Goal: Information Seeking & Learning: Check status

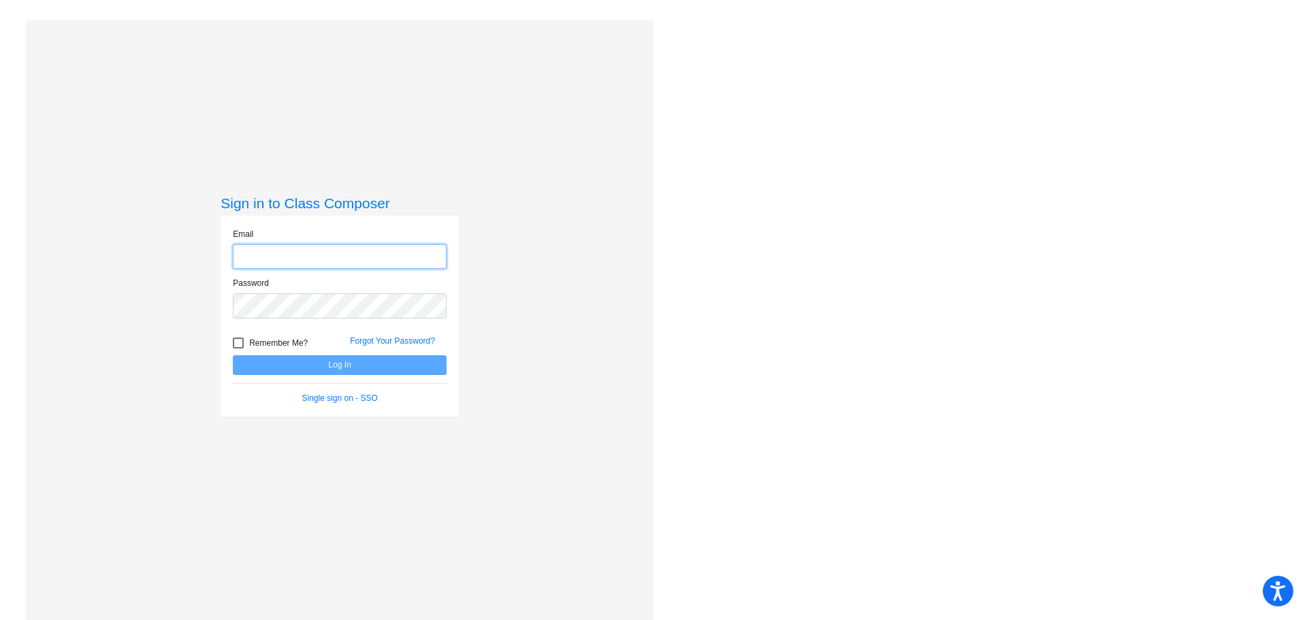
type input "[EMAIL_ADDRESS][DOMAIN_NAME]"
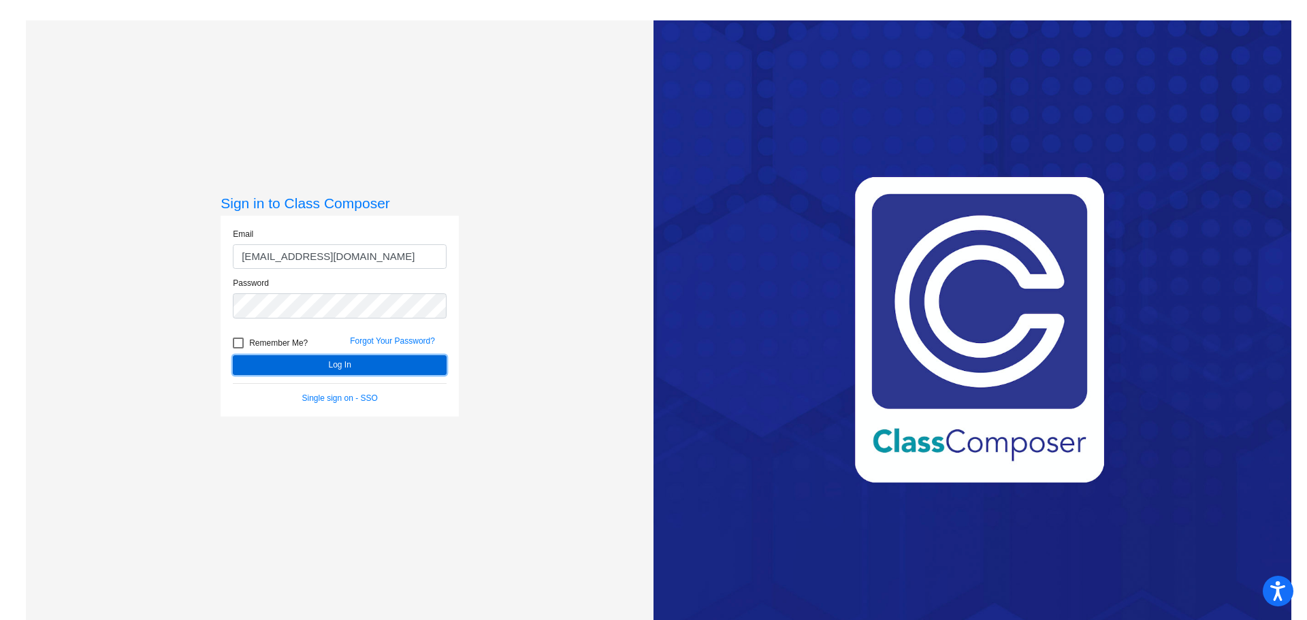
click at [373, 366] on button "Log In" at bounding box center [340, 365] width 214 height 20
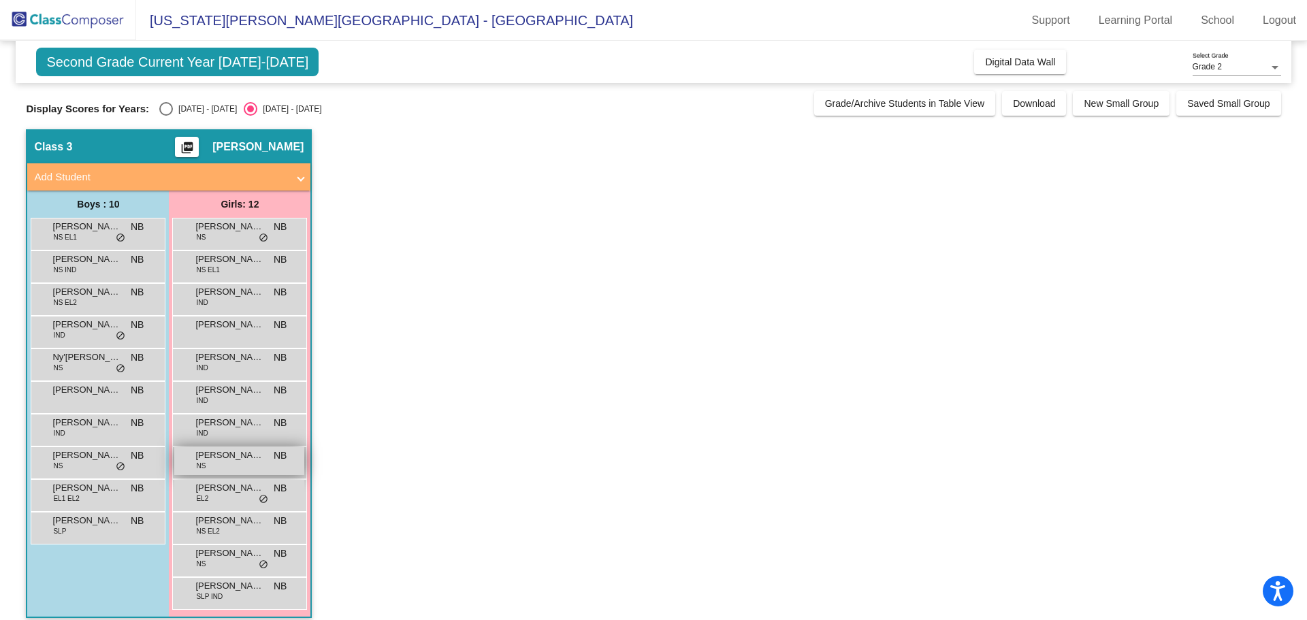
click at [225, 457] on span "[PERSON_NAME]" at bounding box center [229, 456] width 68 height 14
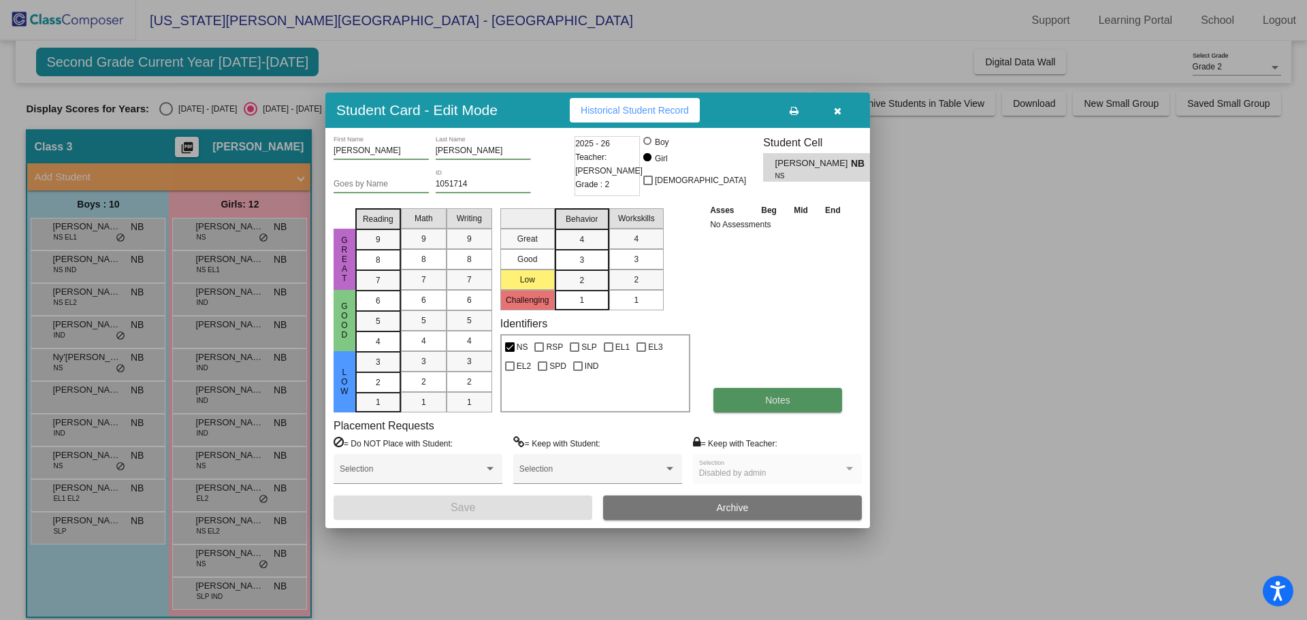
click at [761, 402] on button "Notes" at bounding box center [778, 400] width 129 height 25
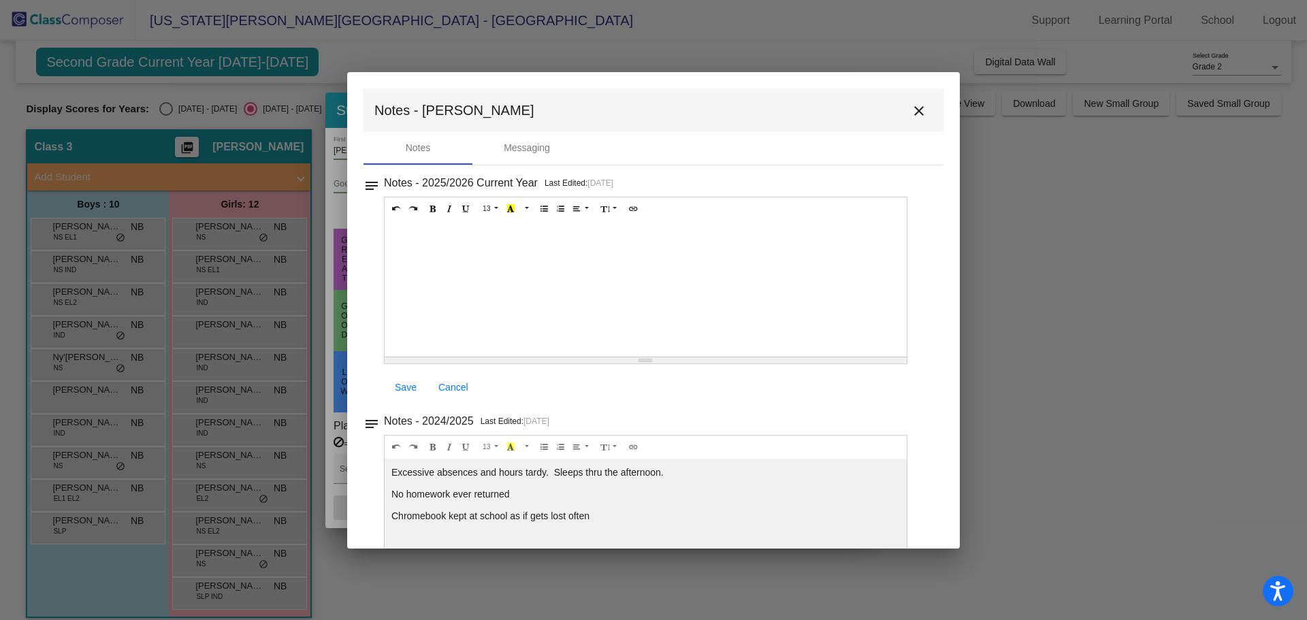
click at [911, 114] on mat-icon "close" at bounding box center [919, 111] width 16 height 16
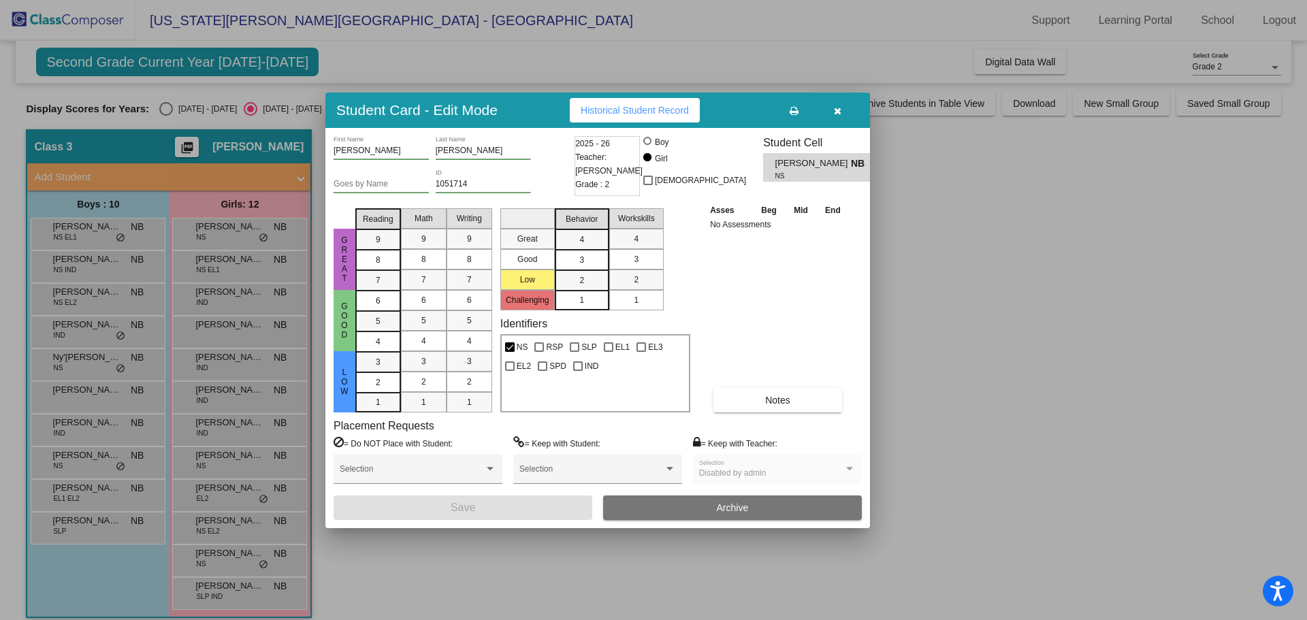
click at [845, 104] on button "button" at bounding box center [838, 110] width 44 height 25
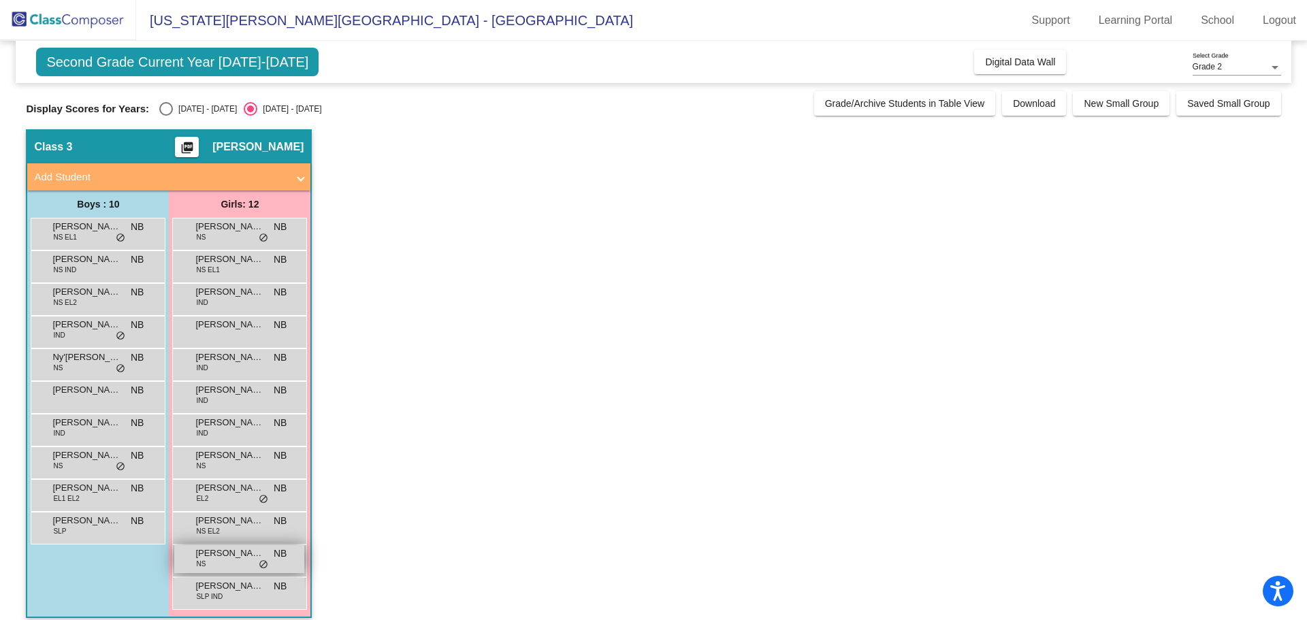
click at [212, 560] on div "[PERSON_NAME] NB lock do_not_disturb_alt" at bounding box center [239, 559] width 130 height 28
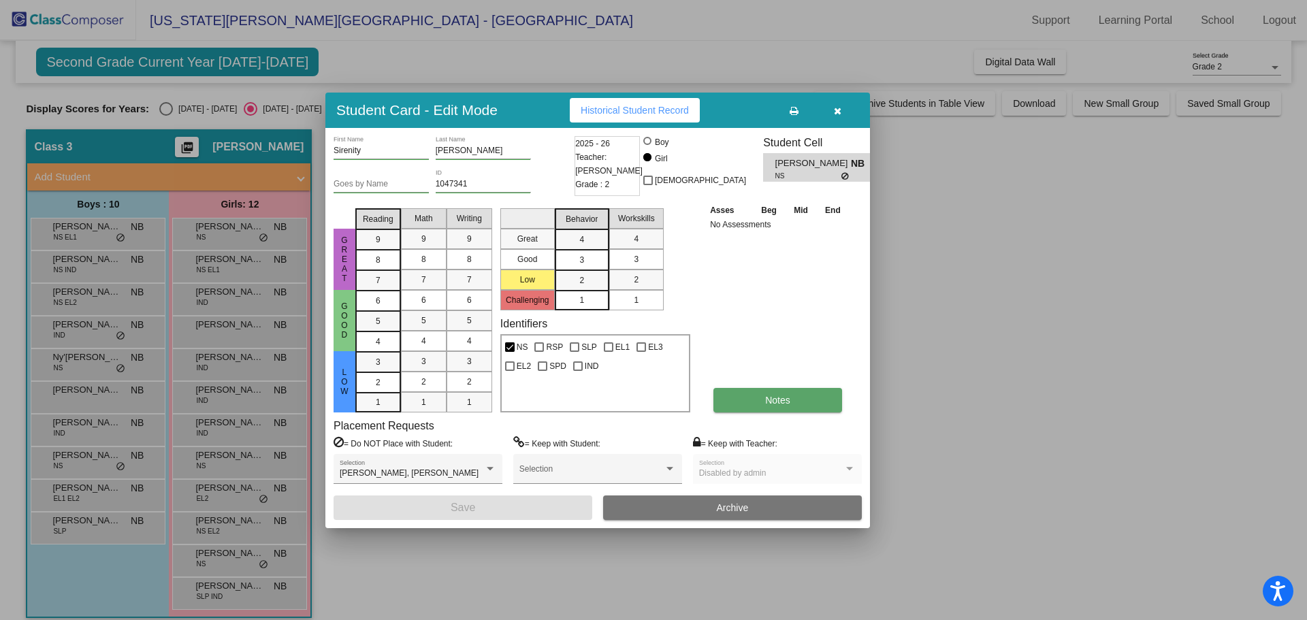
click at [783, 410] on button "Notes" at bounding box center [778, 400] width 129 height 25
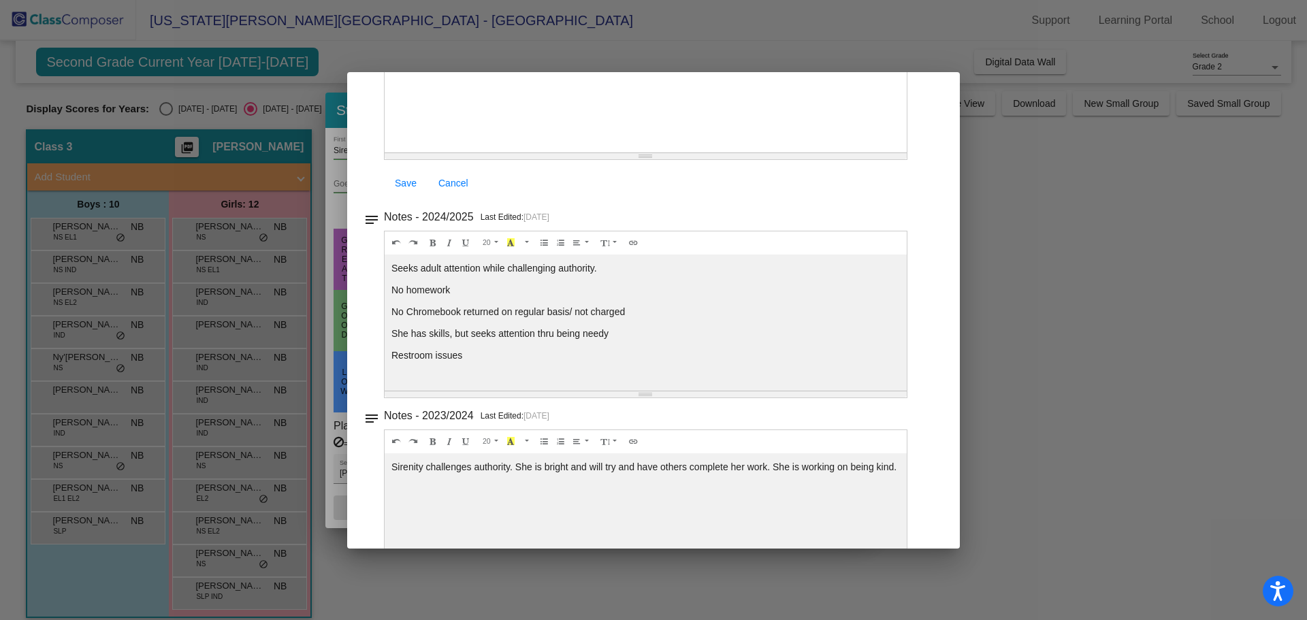
scroll to position [269, 0]
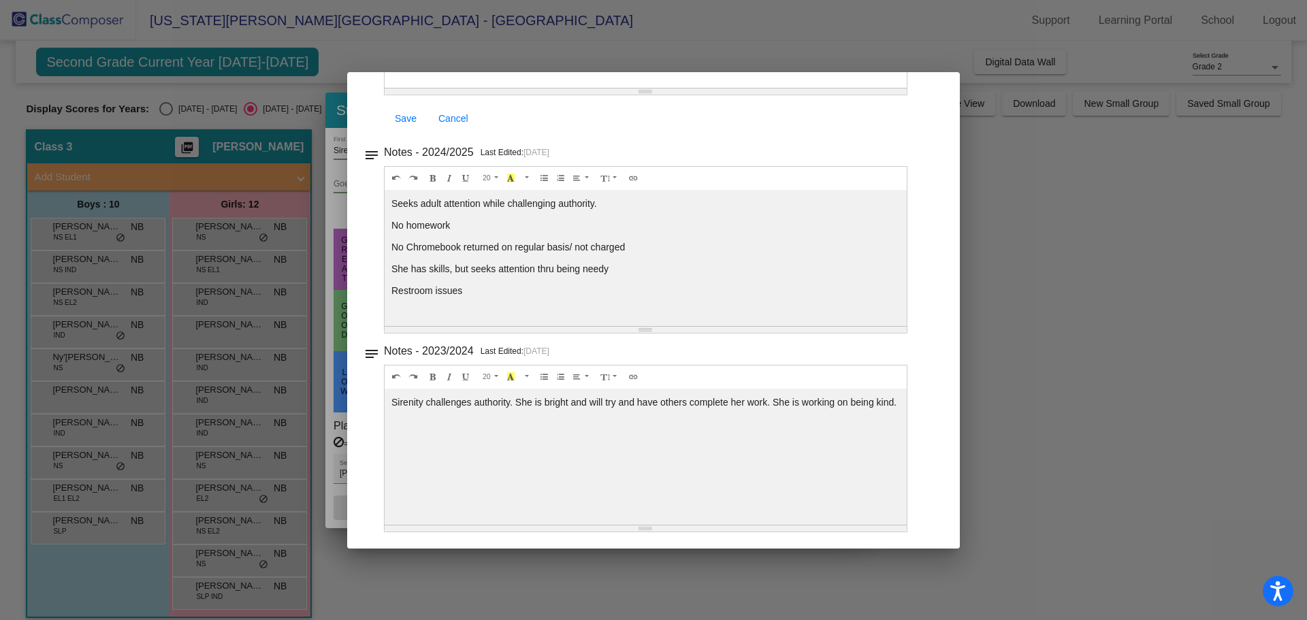
click at [1033, 432] on div at bounding box center [653, 310] width 1307 height 620
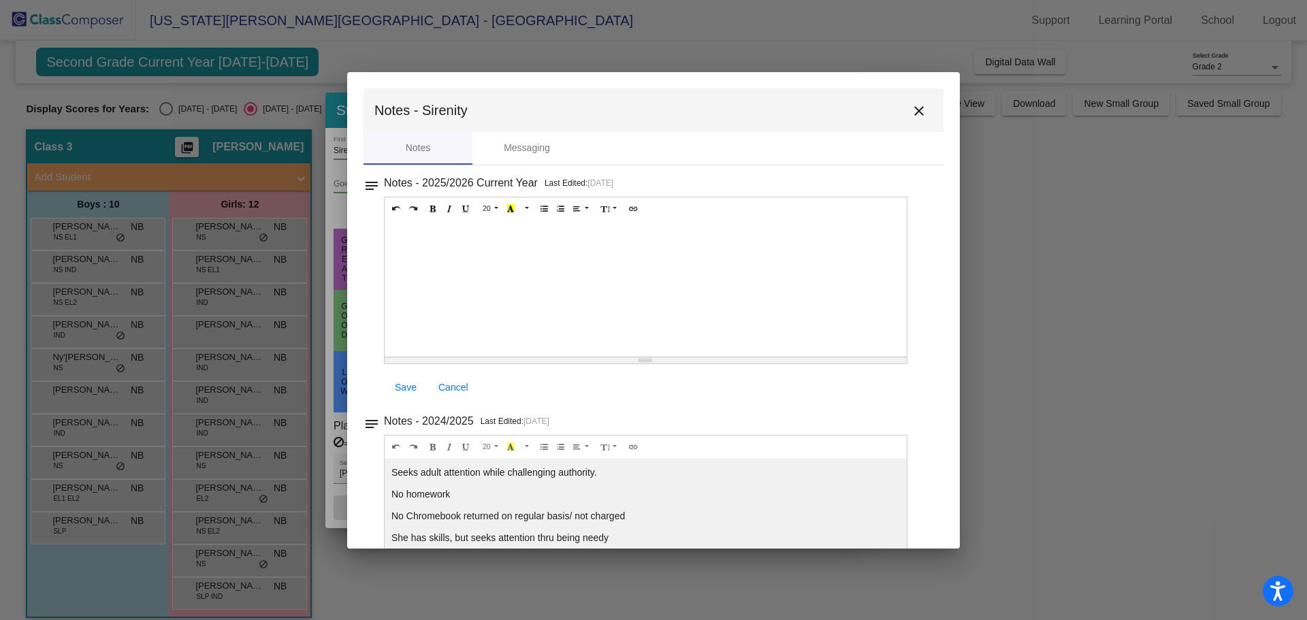
click at [914, 110] on mat-icon "close" at bounding box center [919, 111] width 16 height 16
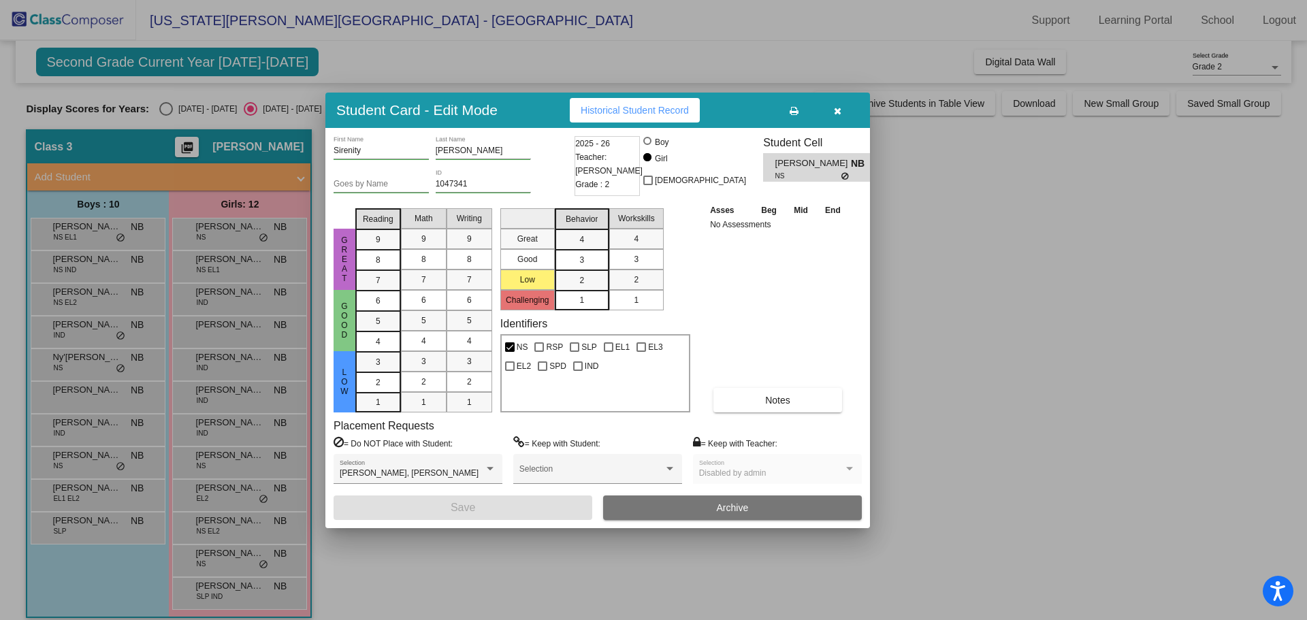
click at [842, 106] on button "button" at bounding box center [838, 110] width 44 height 25
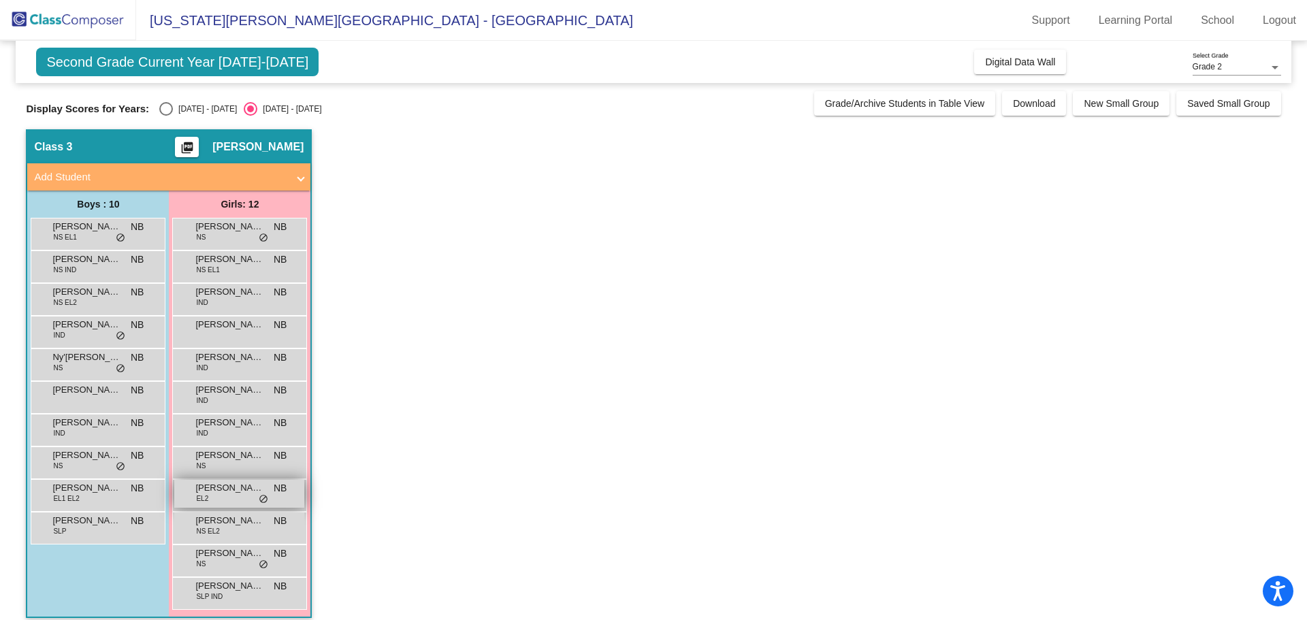
click at [242, 500] on div "[PERSON_NAME] EL2 NB lock do_not_disturb_alt" at bounding box center [239, 494] width 130 height 28
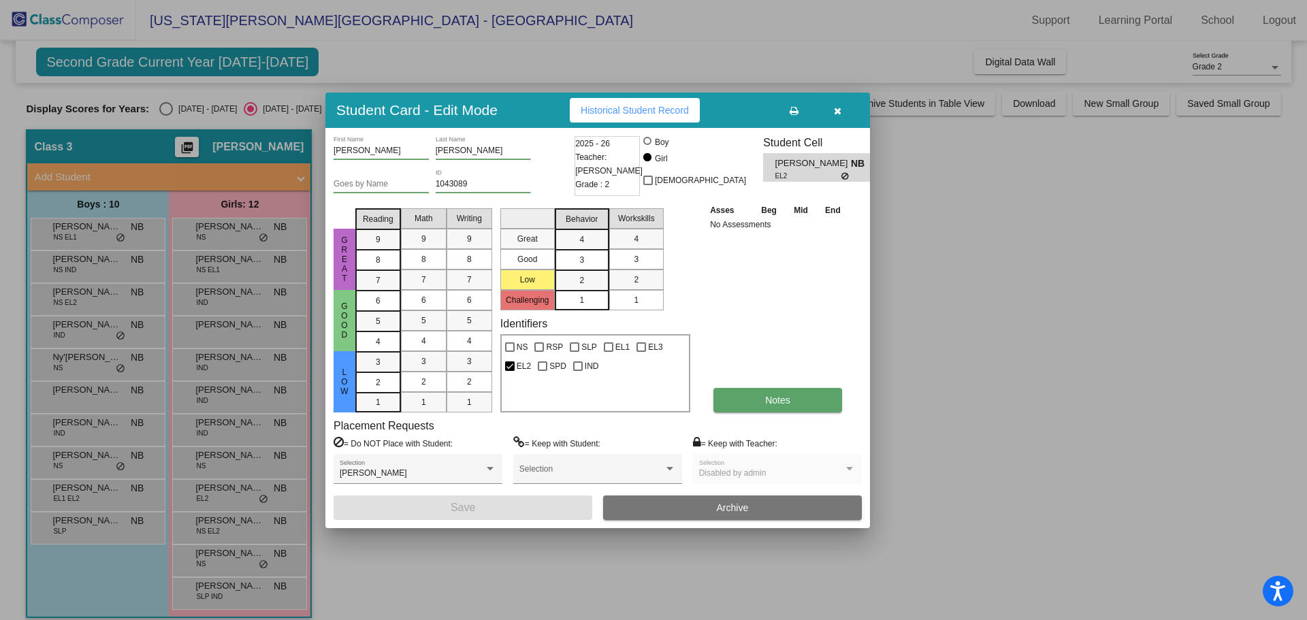
click at [737, 403] on button "Notes" at bounding box center [778, 400] width 129 height 25
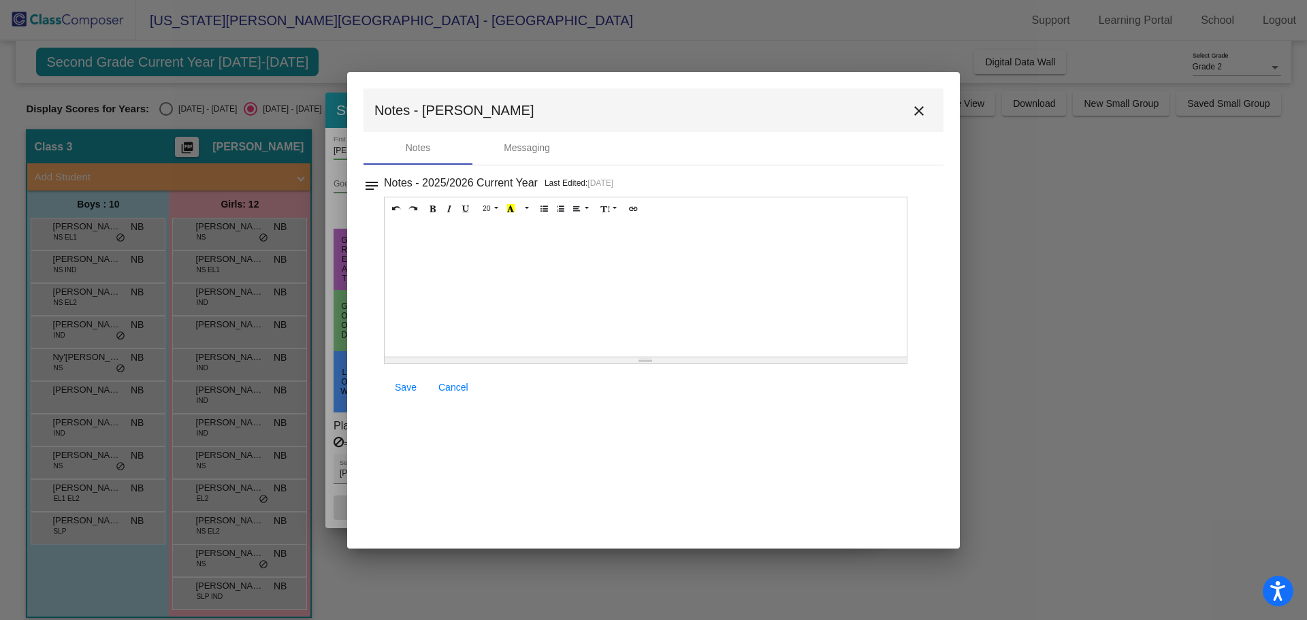
click at [925, 114] on mat-icon "close" at bounding box center [919, 111] width 16 height 16
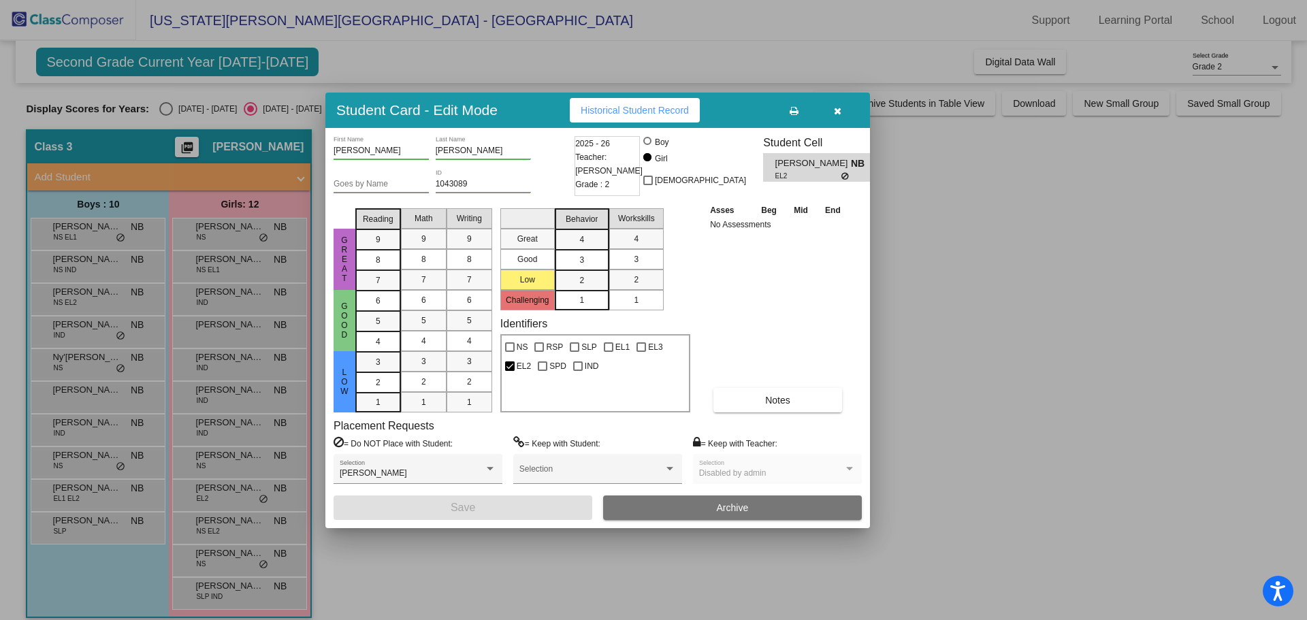
click at [835, 113] on icon "button" at bounding box center [837, 111] width 7 height 10
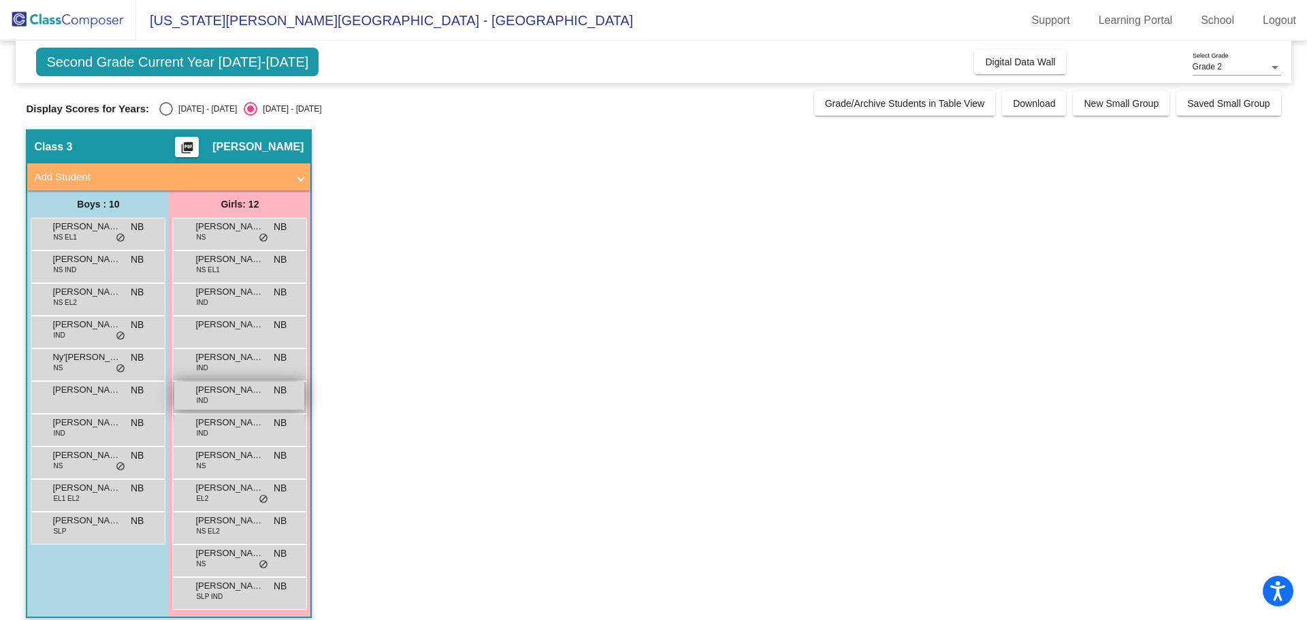
click at [236, 406] on div "[PERSON_NAME] IND NB lock do_not_disturb_alt" at bounding box center [239, 396] width 130 height 28
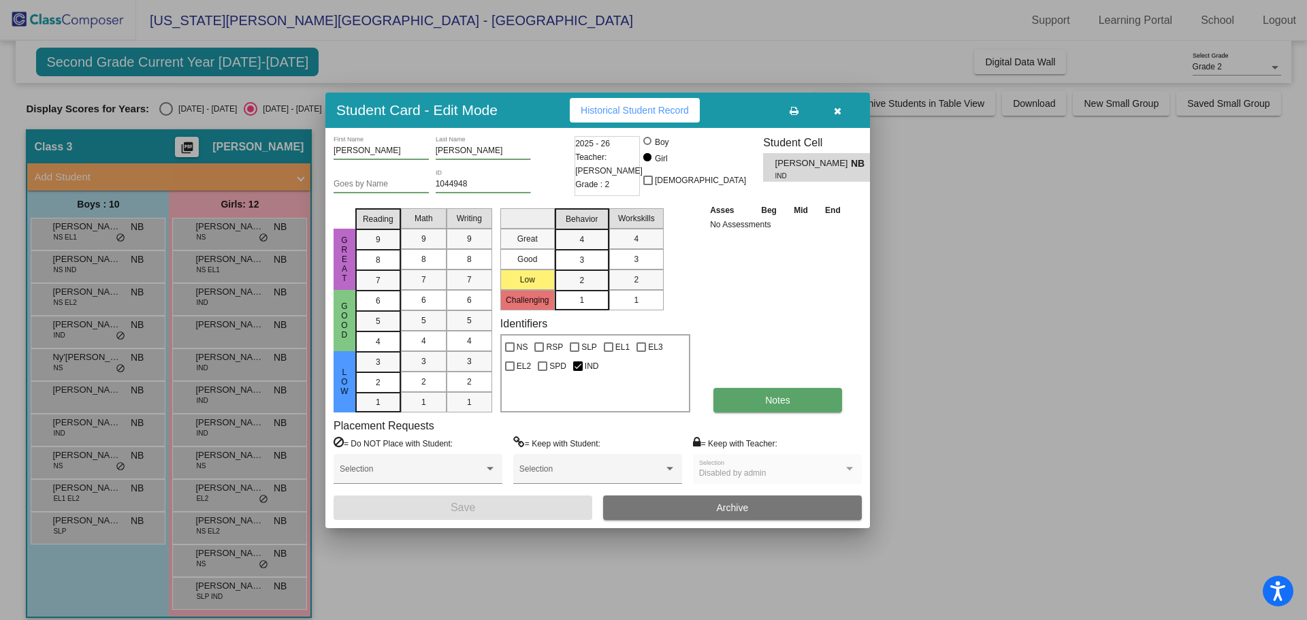
click at [744, 402] on button "Notes" at bounding box center [778, 400] width 129 height 25
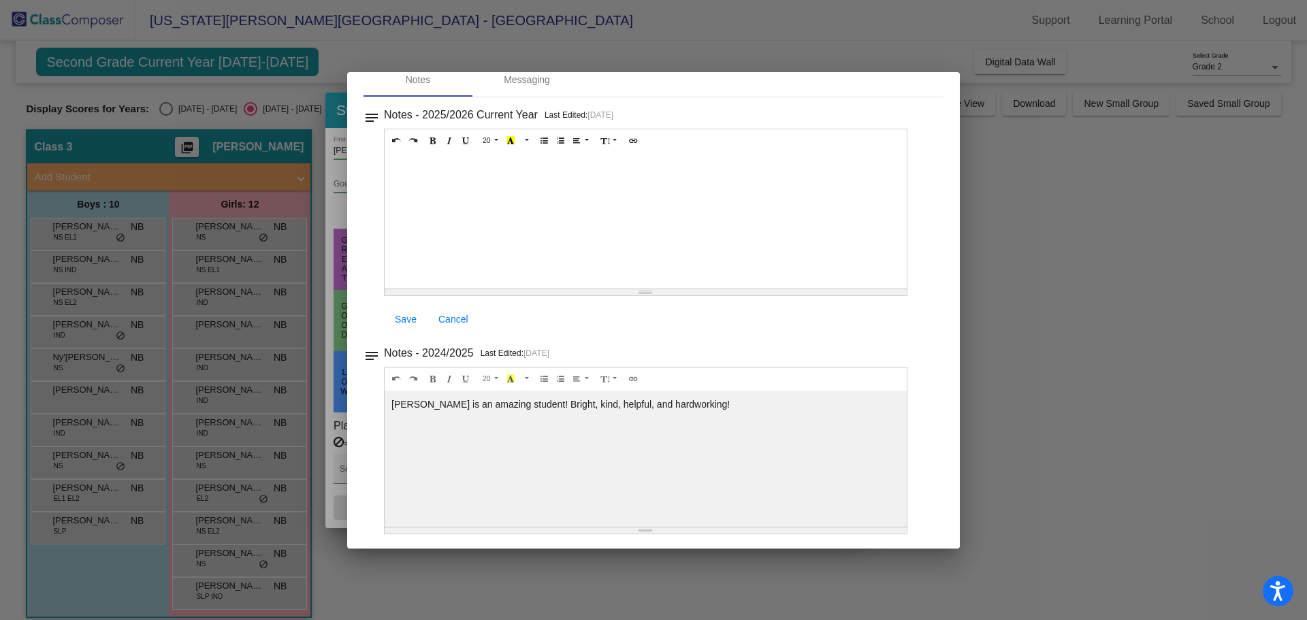
scroll to position [70, 0]
click at [1025, 241] on div at bounding box center [653, 310] width 1307 height 620
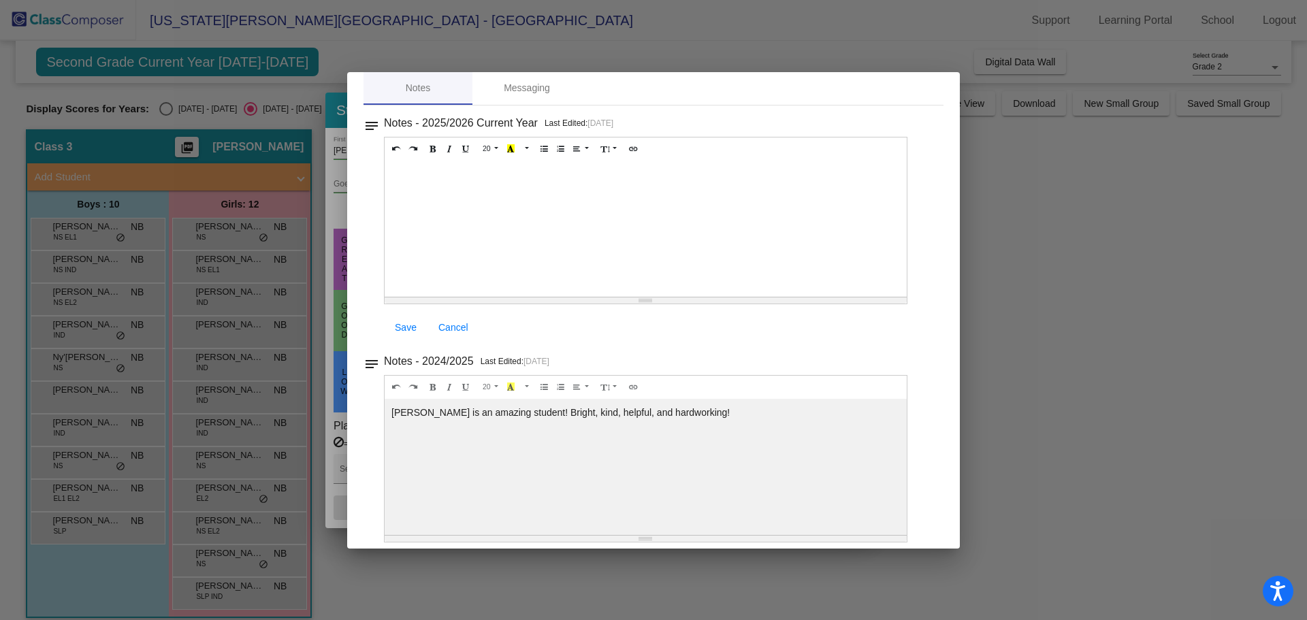
click at [1025, 242] on div at bounding box center [653, 310] width 1307 height 620
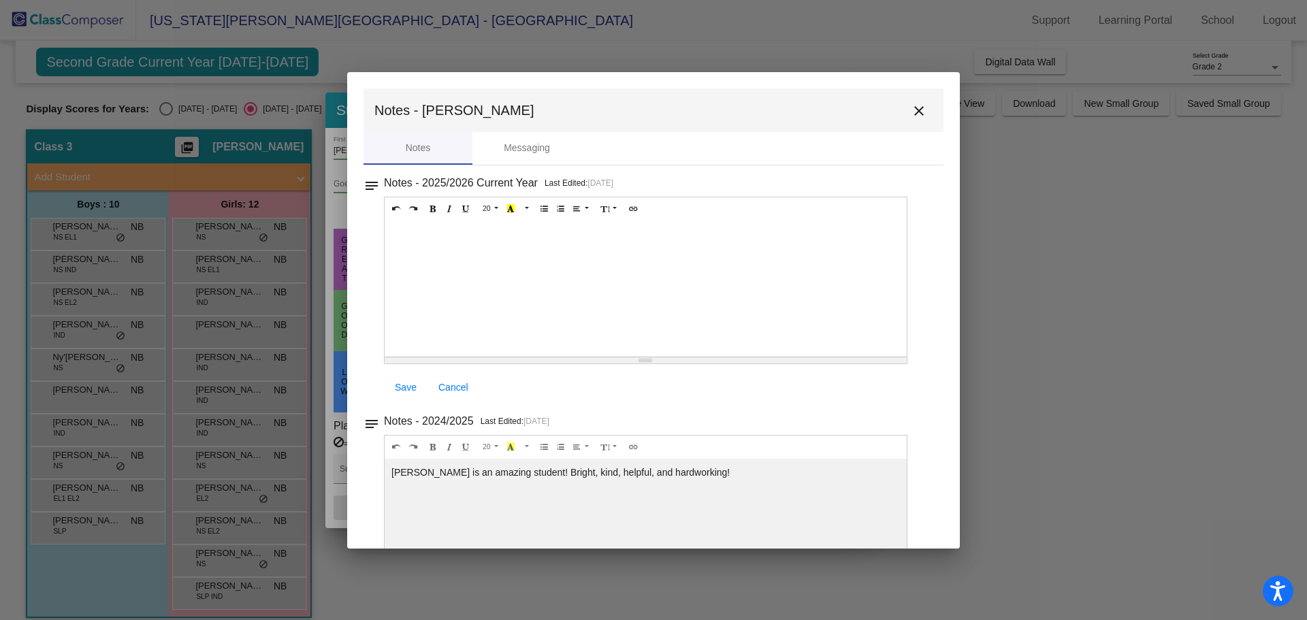
click at [912, 108] on mat-icon "close" at bounding box center [919, 111] width 16 height 16
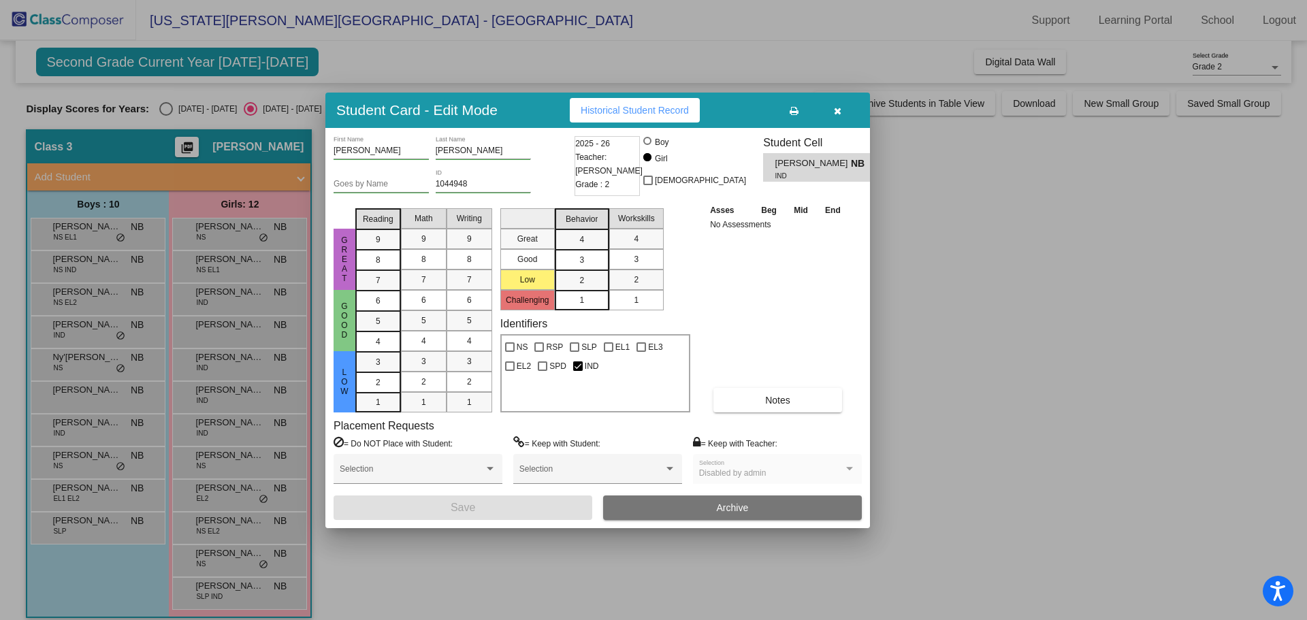
click at [848, 116] on button "button" at bounding box center [838, 110] width 44 height 25
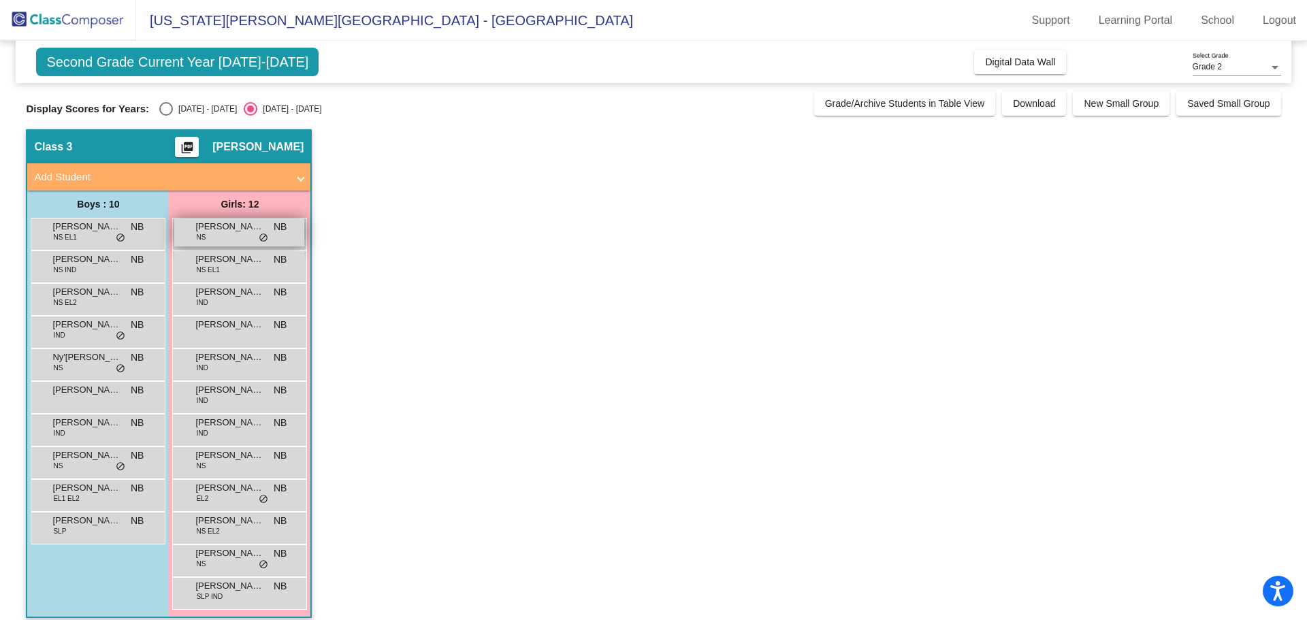
click at [245, 229] on span "[PERSON_NAME]" at bounding box center [229, 227] width 68 height 14
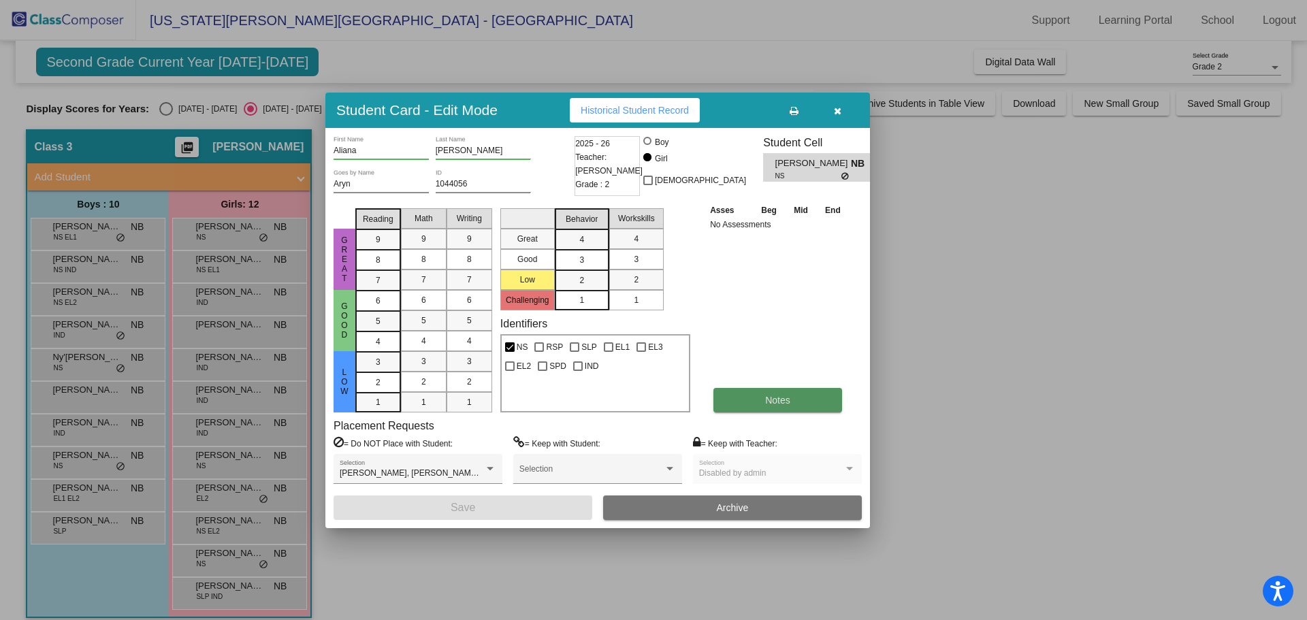
click at [742, 400] on button "Notes" at bounding box center [778, 400] width 129 height 25
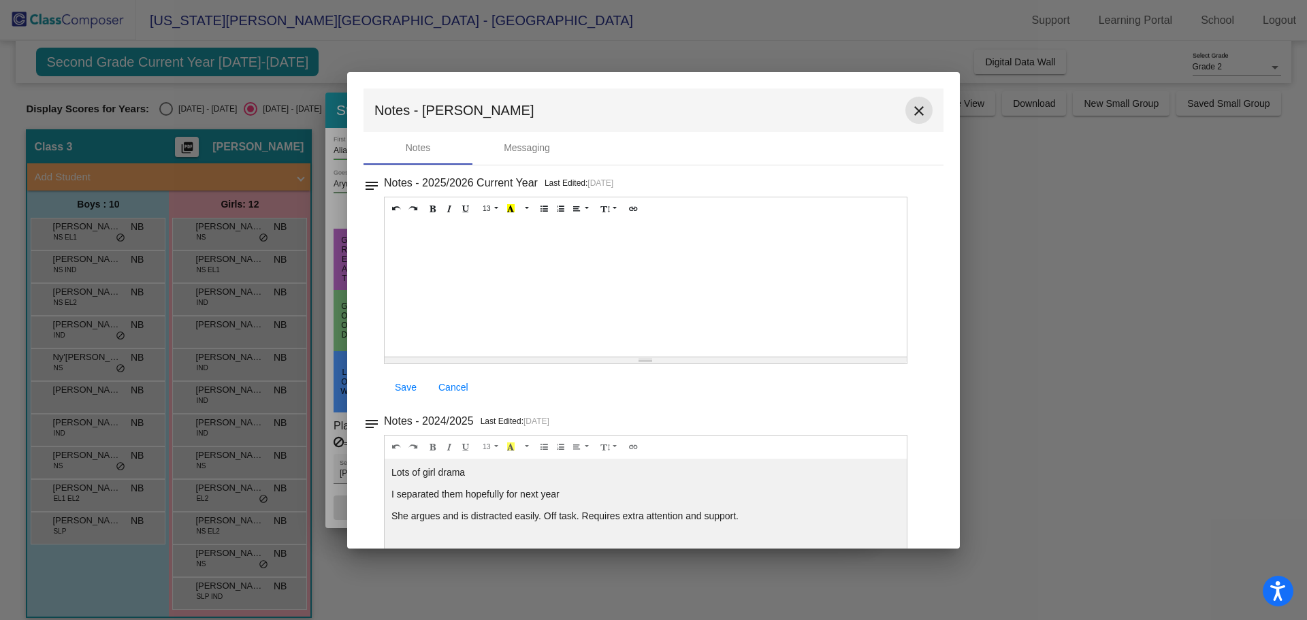
click at [912, 108] on mat-icon "close" at bounding box center [919, 111] width 16 height 16
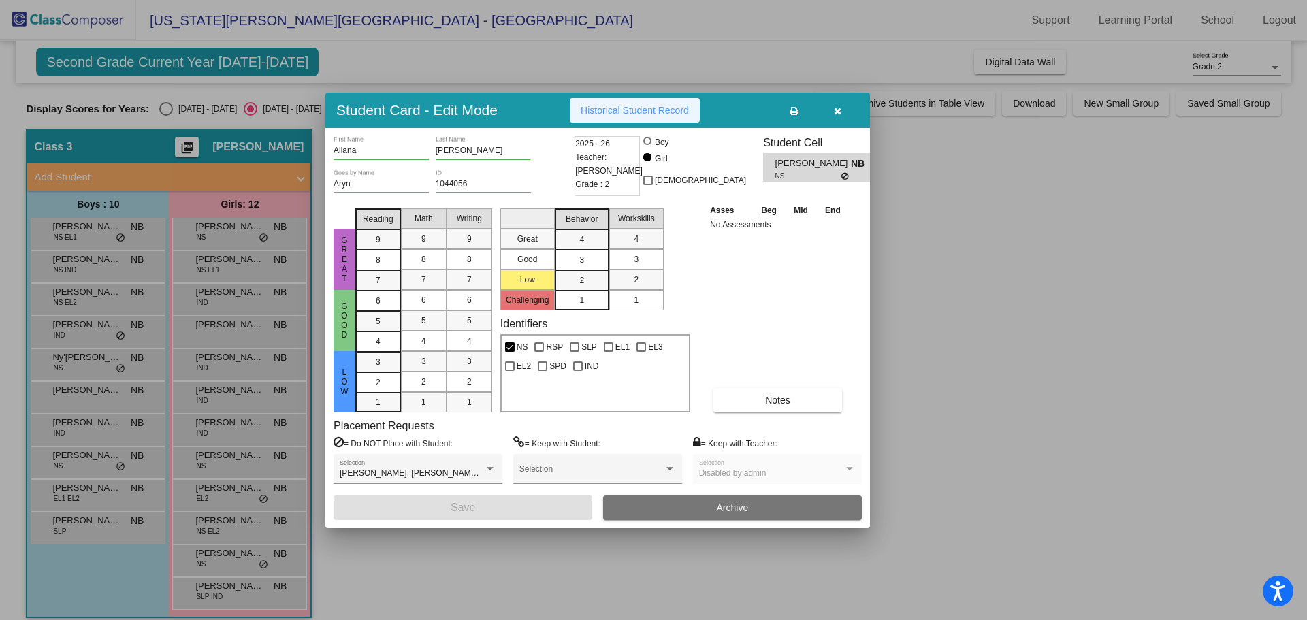
click at [620, 105] on span "Historical Student Record" at bounding box center [635, 110] width 108 height 11
click at [840, 114] on icon "button" at bounding box center [837, 111] width 7 height 10
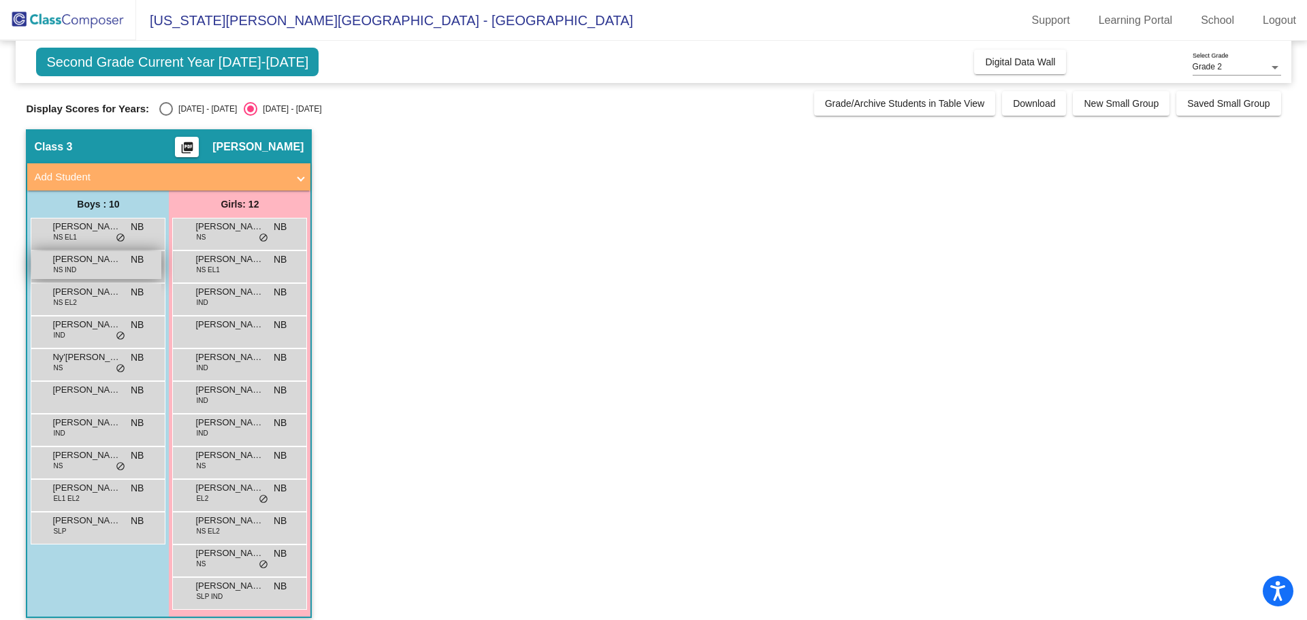
click at [161, 262] on div "[PERSON_NAME] IND NB lock do_not_disturb_alt" at bounding box center [96, 265] width 130 height 28
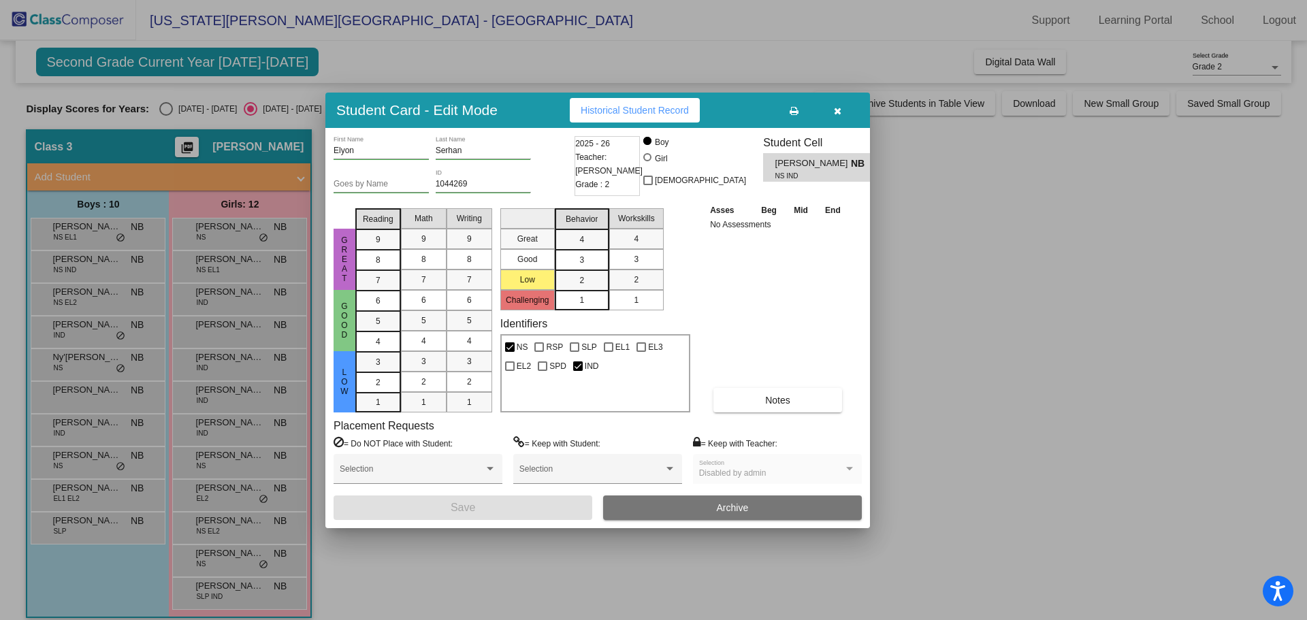
click at [619, 112] on span "Historical Student Record" at bounding box center [635, 110] width 108 height 11
click at [835, 109] on icon "button" at bounding box center [837, 111] width 7 height 10
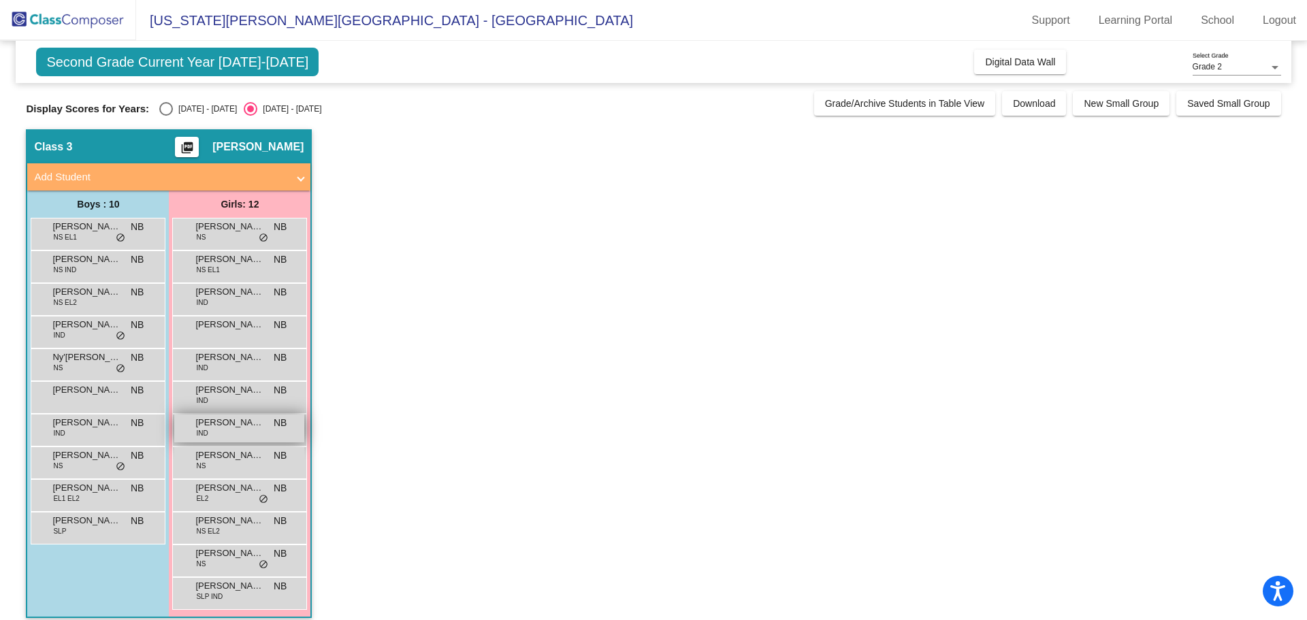
click at [258, 438] on div "[PERSON_NAME] IND NB lock do_not_disturb_alt" at bounding box center [239, 429] width 130 height 28
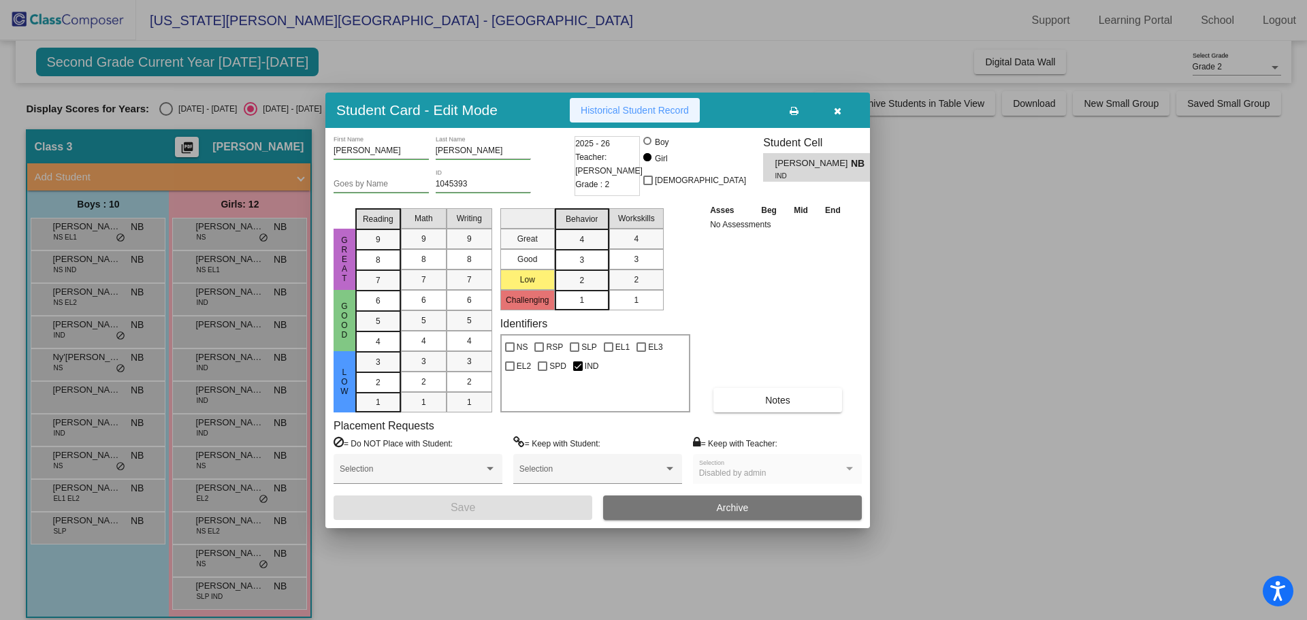
click at [613, 115] on span "Historical Student Record" at bounding box center [635, 110] width 108 height 11
click at [845, 114] on button "button" at bounding box center [838, 110] width 44 height 25
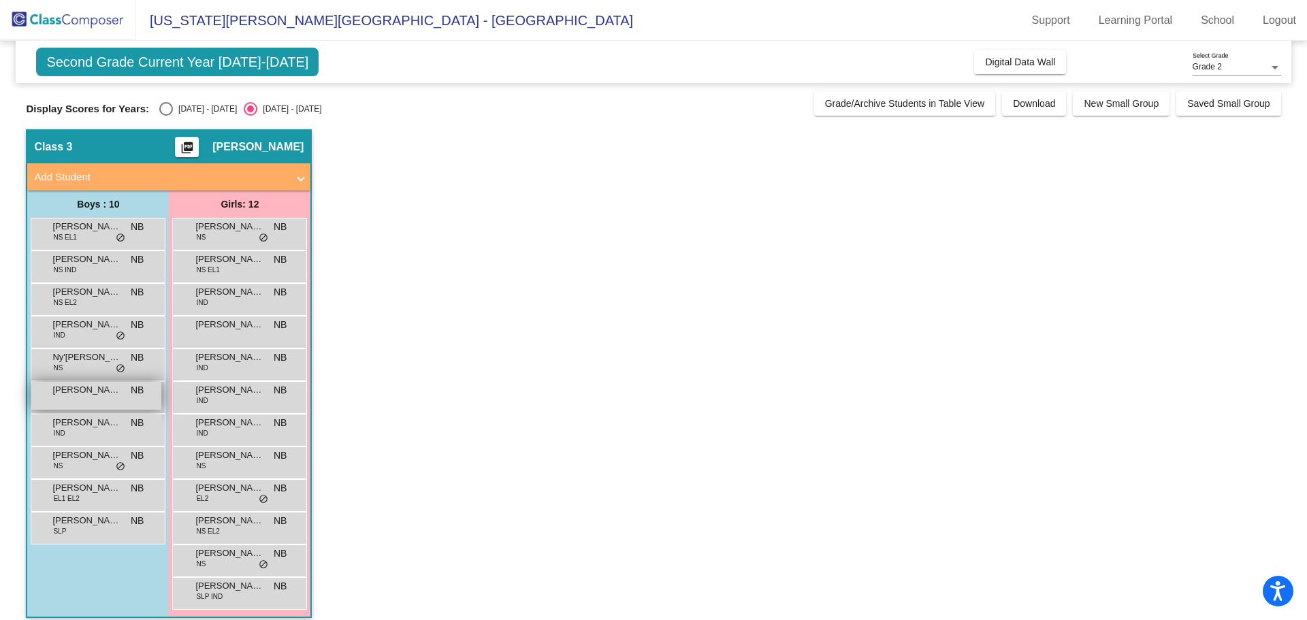
click at [95, 395] on span "[PERSON_NAME]" at bounding box center [86, 390] width 68 height 14
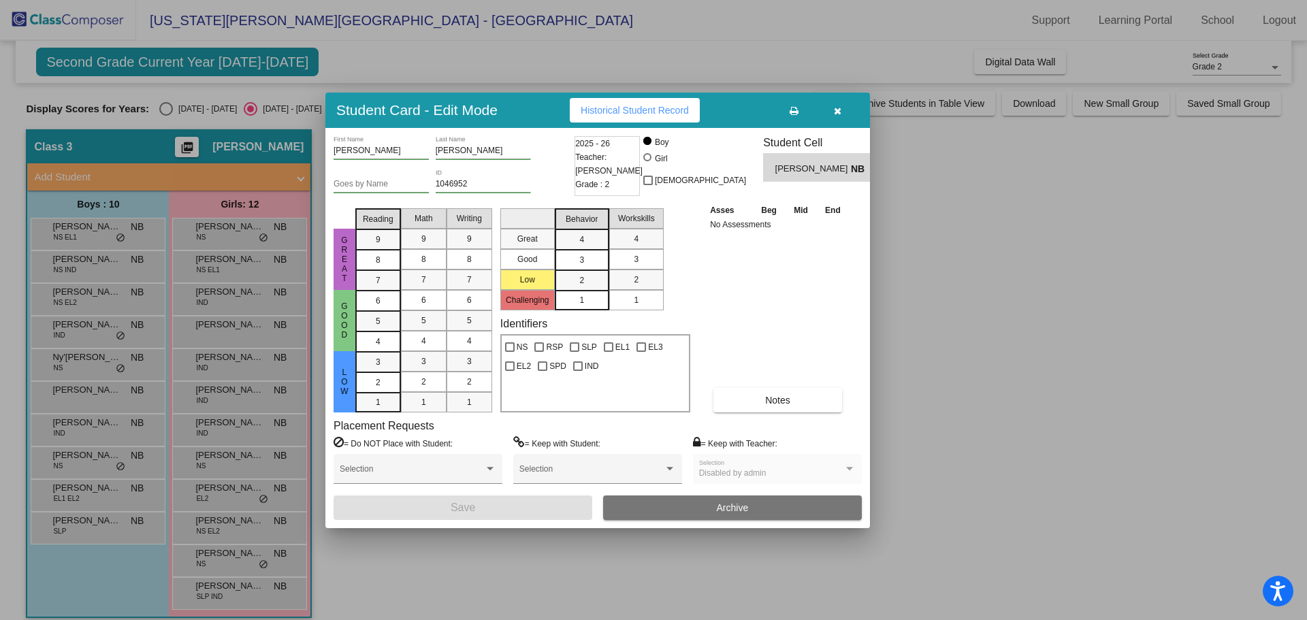
click at [624, 112] on span "Historical Student Record" at bounding box center [635, 110] width 108 height 11
click at [841, 111] on icon "button" at bounding box center [837, 111] width 7 height 10
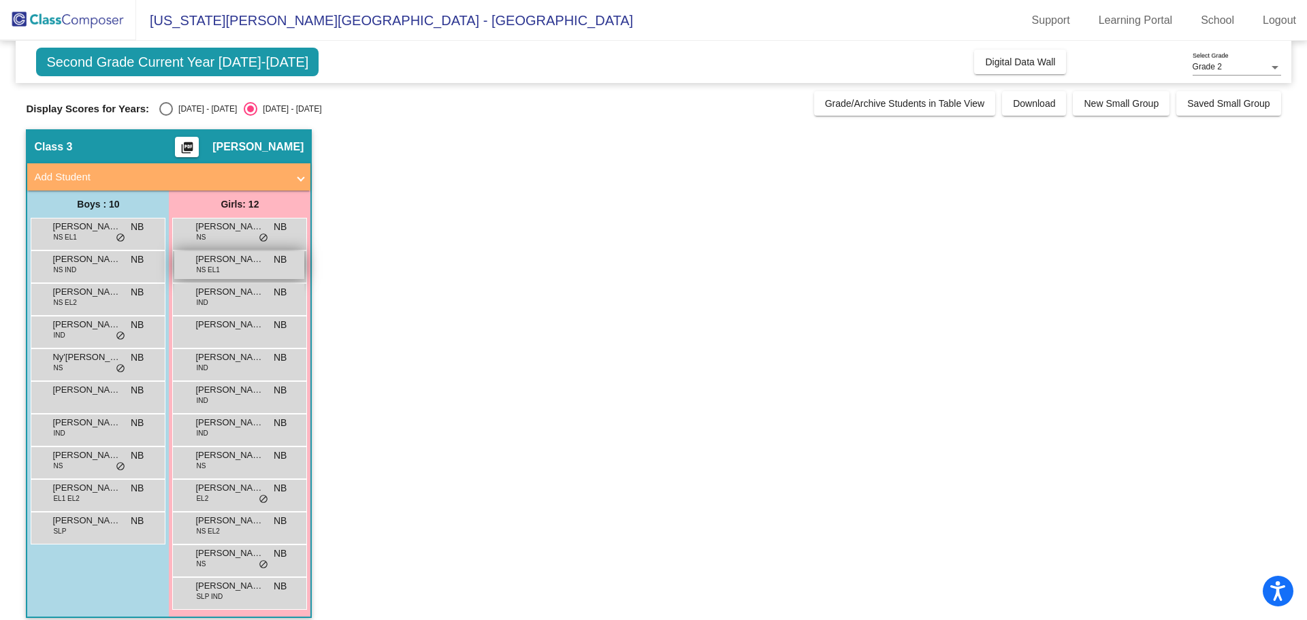
click at [258, 270] on div "[PERSON_NAME] [PERSON_NAME] EL1 NB lock do_not_disturb_alt" at bounding box center [239, 265] width 130 height 28
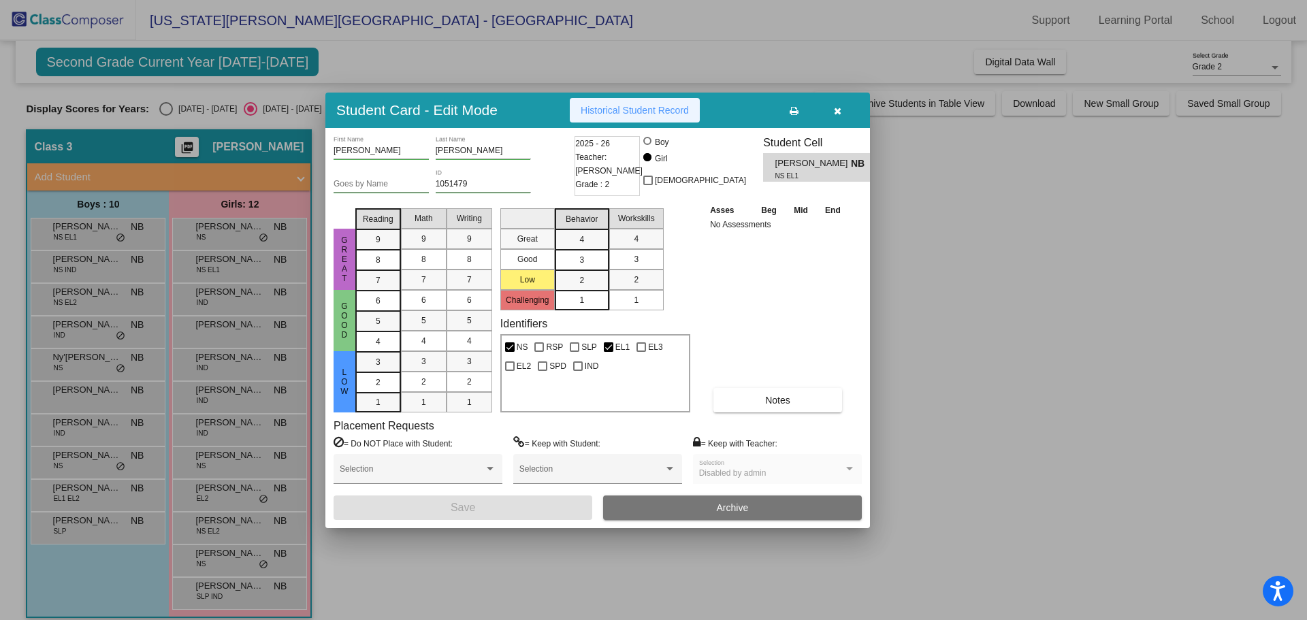
click at [640, 114] on span "Historical Student Record" at bounding box center [635, 110] width 108 height 11
click at [838, 114] on icon "button" at bounding box center [837, 111] width 7 height 10
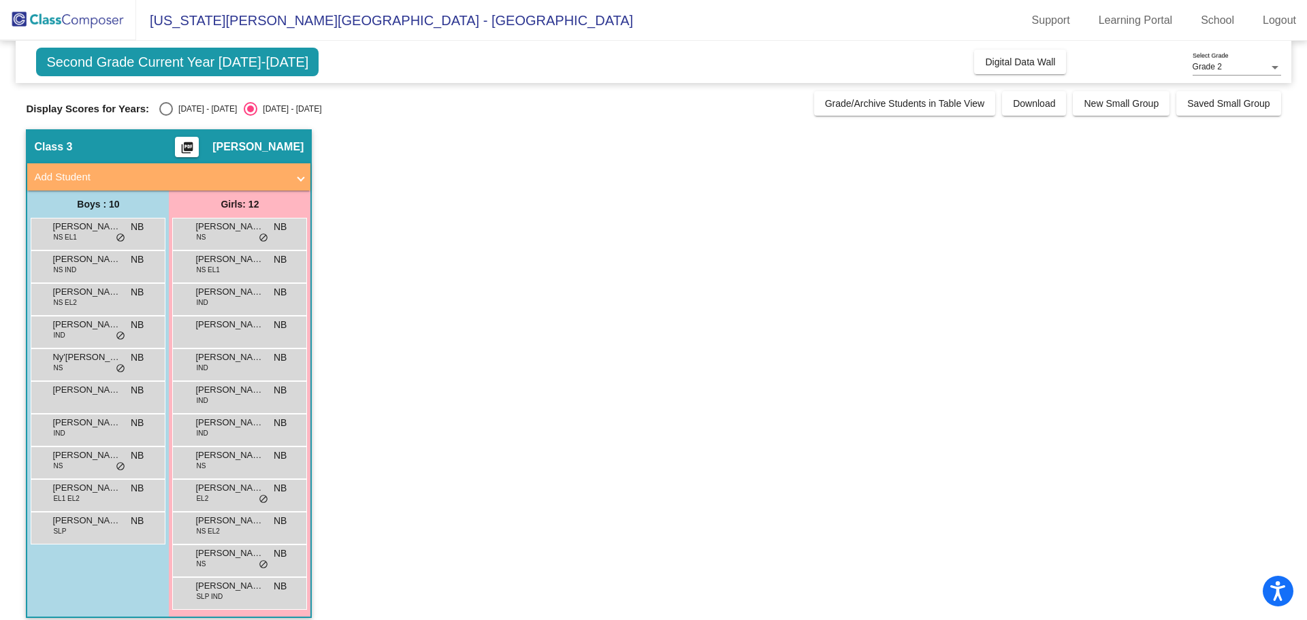
scroll to position [12, 0]
